Goal: Transaction & Acquisition: Purchase product/service

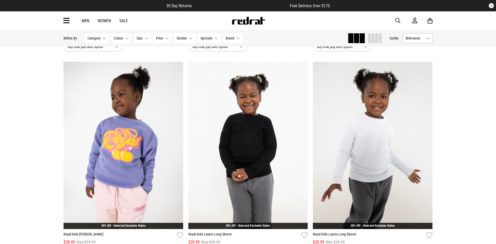
scroll to position [1471, 0]
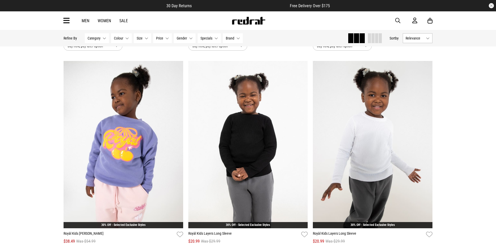
click at [87, 22] on link "Men" at bounding box center [86, 20] width 8 height 5
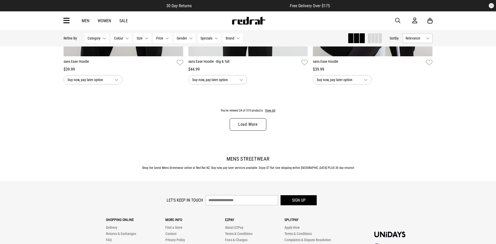
scroll to position [1643, 0]
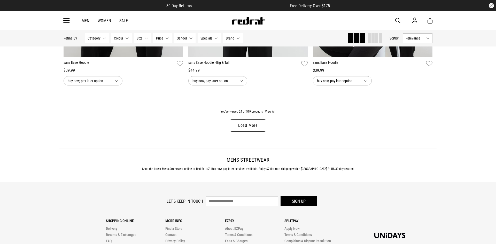
click at [247, 127] on link "Load More" at bounding box center [248, 125] width 37 height 12
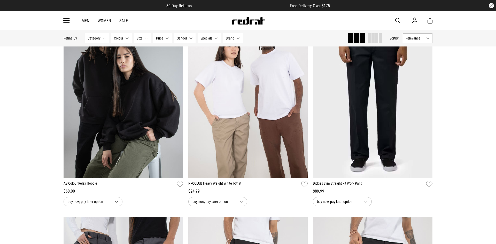
scroll to position [2964, 0]
